Goal: Check status: Check status

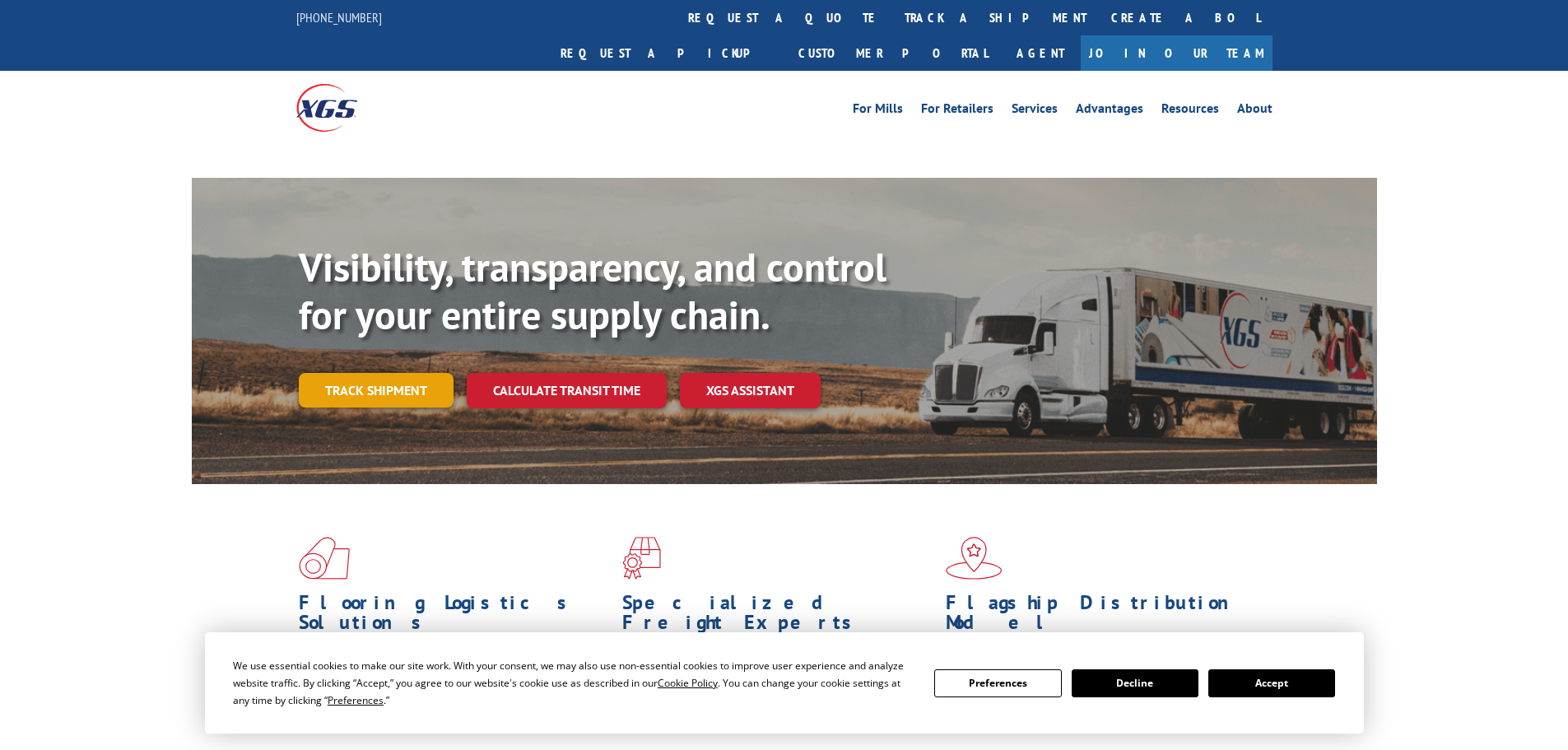
click at [378, 373] on link "Track shipment" at bounding box center [376, 390] width 155 height 35
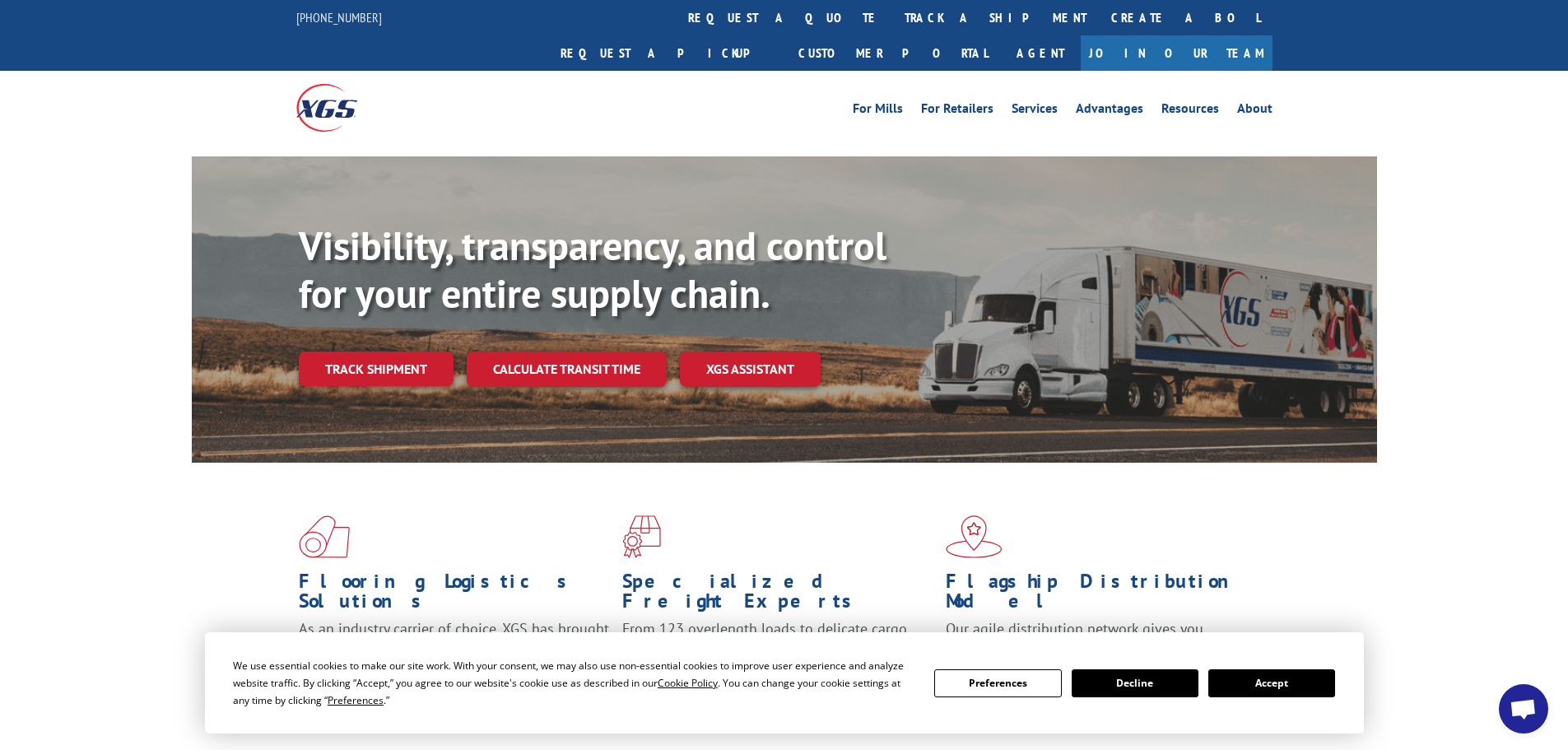
click at [1265, 670] on button "Accept" at bounding box center [1271, 683] width 127 height 28
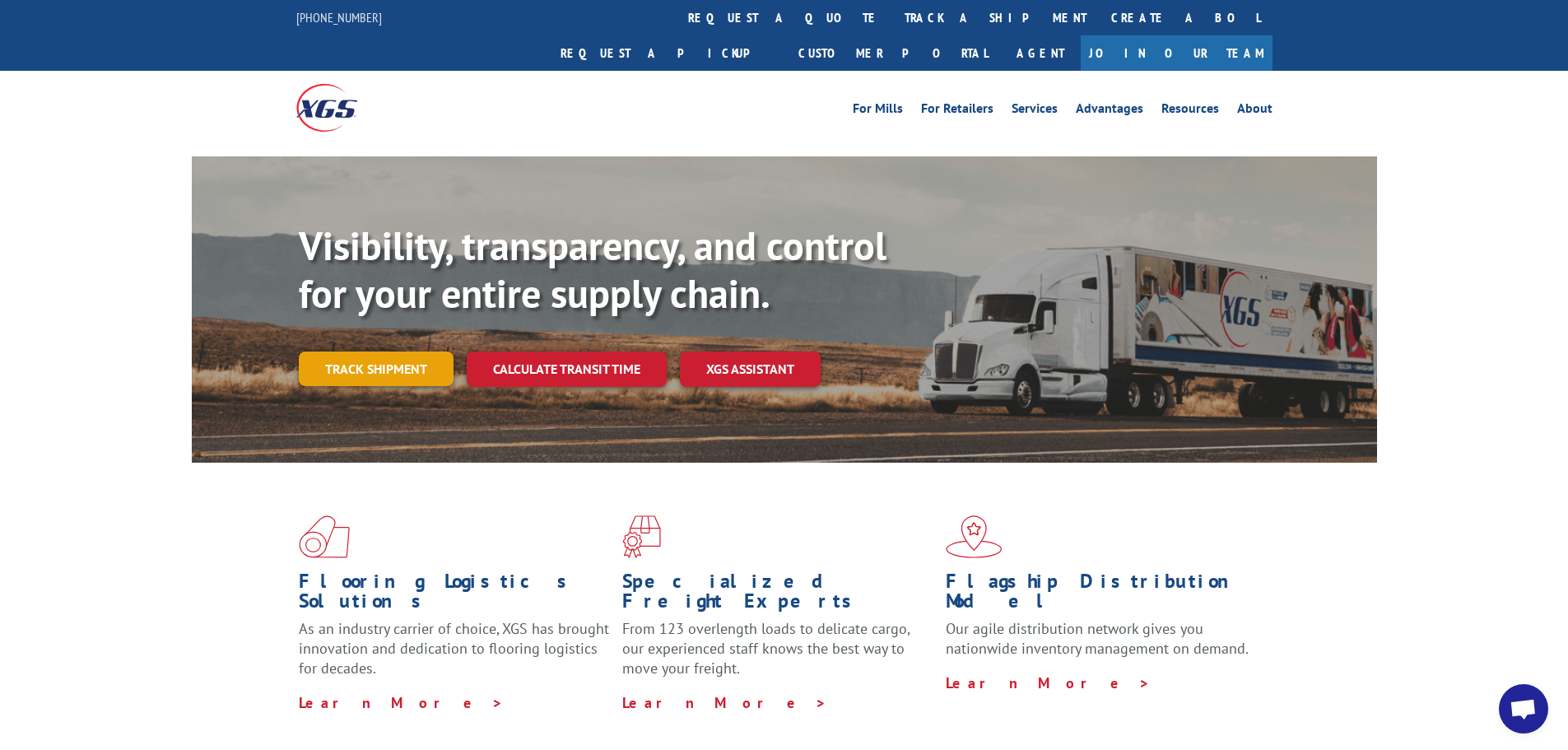
click at [405, 351] on link "Track shipment" at bounding box center [376, 368] width 155 height 35
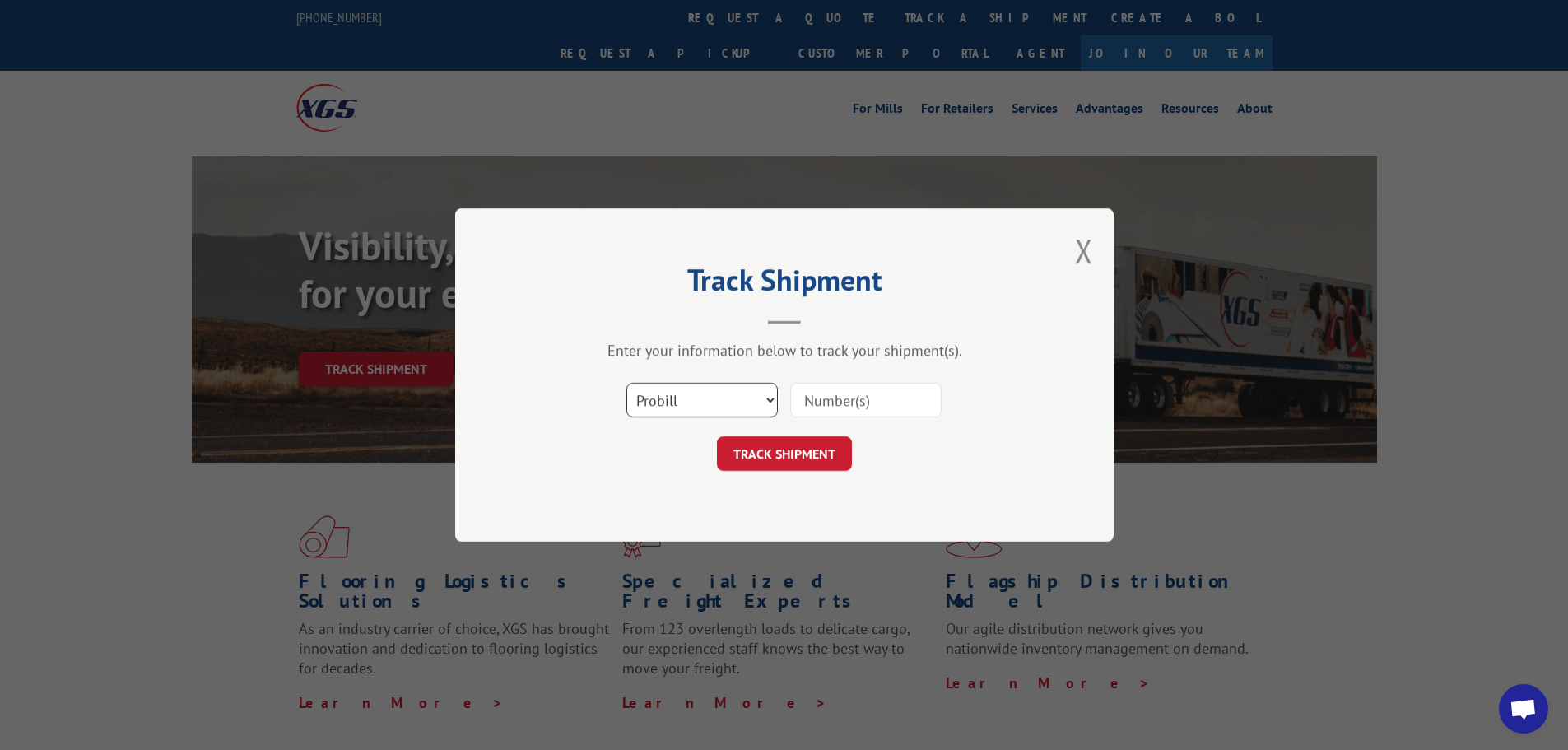
click at [723, 397] on select "Select category... Probill BOL PO" at bounding box center [701, 400] width 151 height 35
click at [626, 382] on select "Select category... Probill BOL PO" at bounding box center [701, 400] width 151 height 35
click at [858, 405] on input at bounding box center [866, 400] width 151 height 35
paste input "309593507"
type input "309593507"
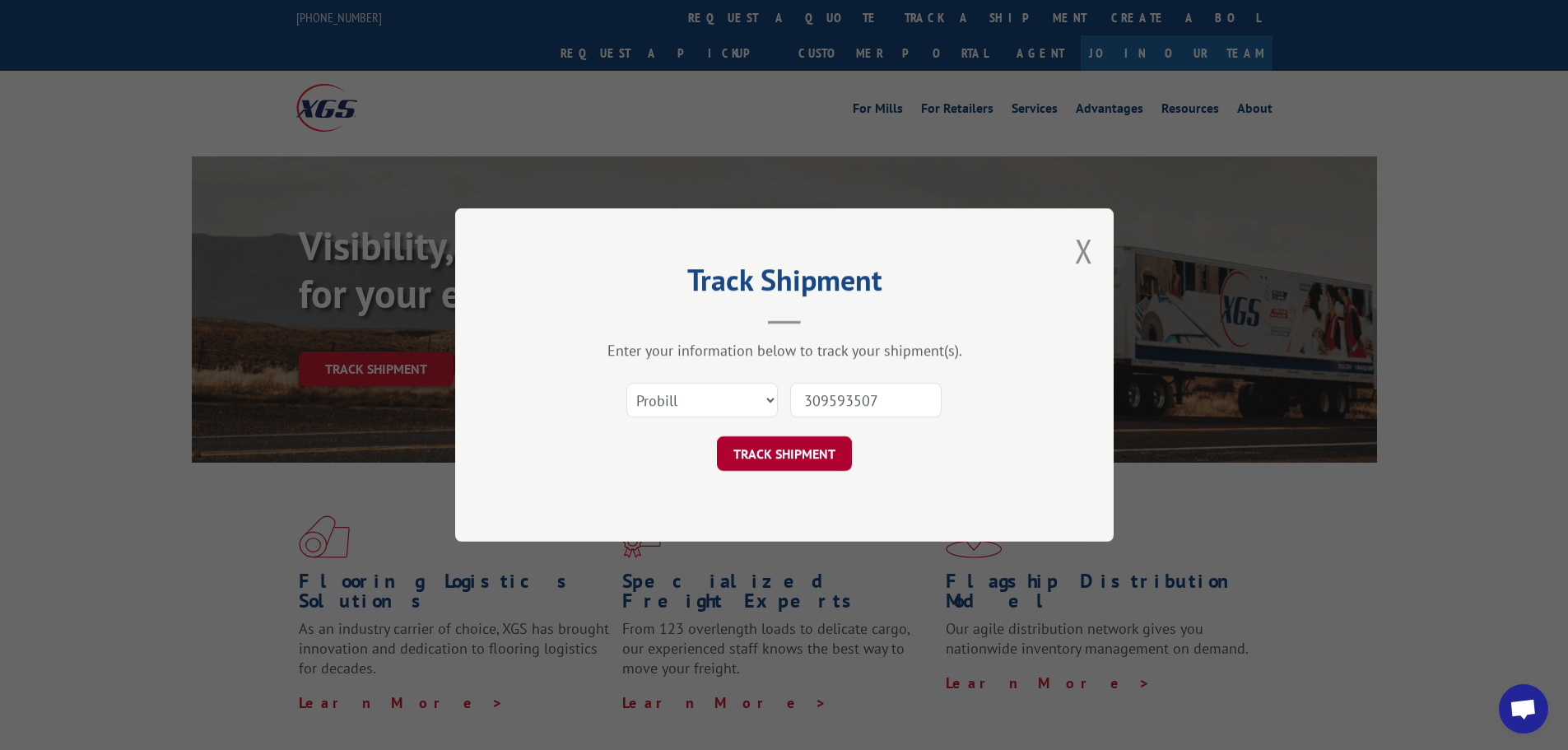
click at [829, 451] on button "TRACK SHIPMENT" at bounding box center [784, 453] width 135 height 35
